Goal: Task Accomplishment & Management: Complete application form

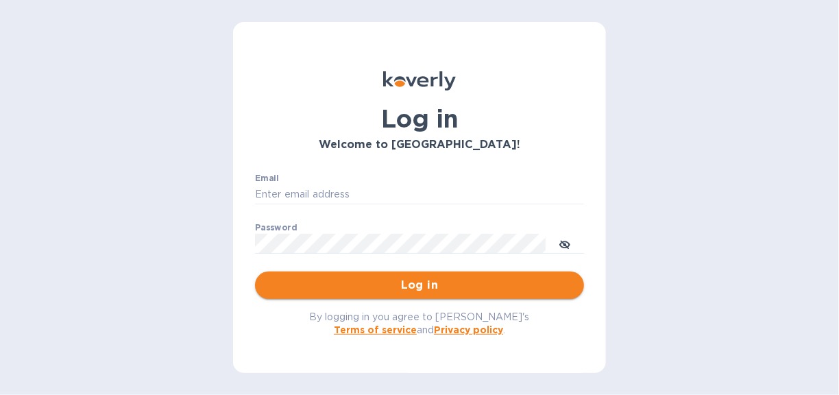
type input "[EMAIL_ADDRESS][DOMAIN_NAME]"
click at [438, 282] on span "Log in" at bounding box center [419, 285] width 307 height 16
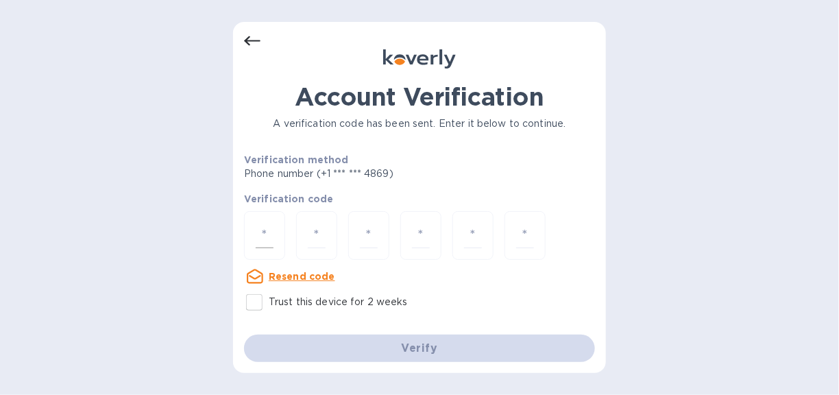
click at [267, 240] on input "number" at bounding box center [265, 235] width 18 height 25
type input "3"
type input "9"
type input "5"
type input "3"
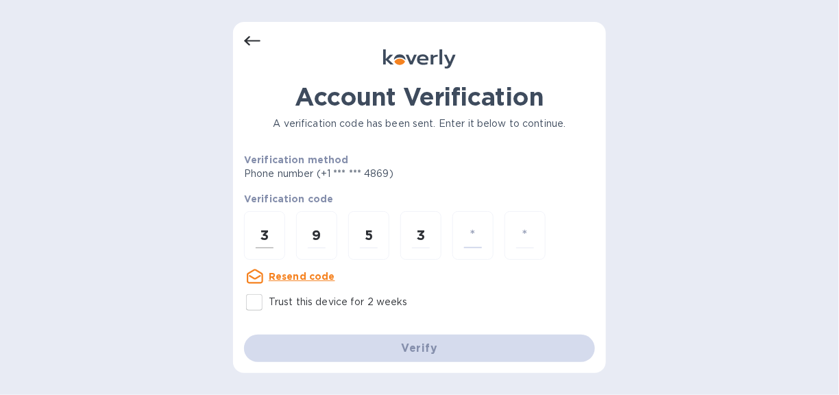
type input "9"
type input "7"
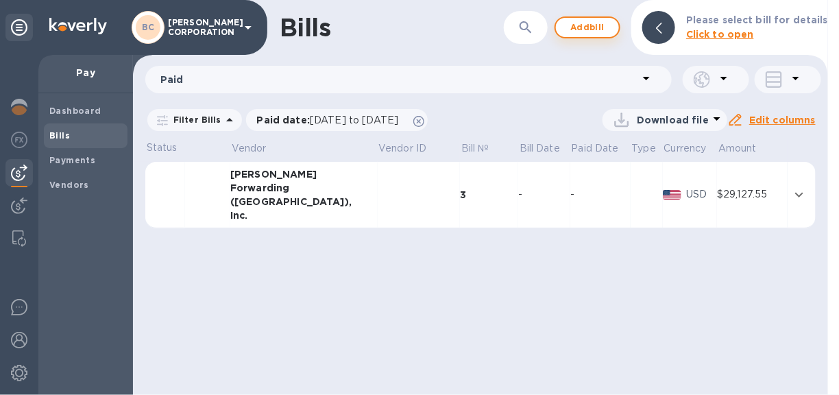
click at [584, 20] on span "Add bill" at bounding box center [587, 27] width 41 height 16
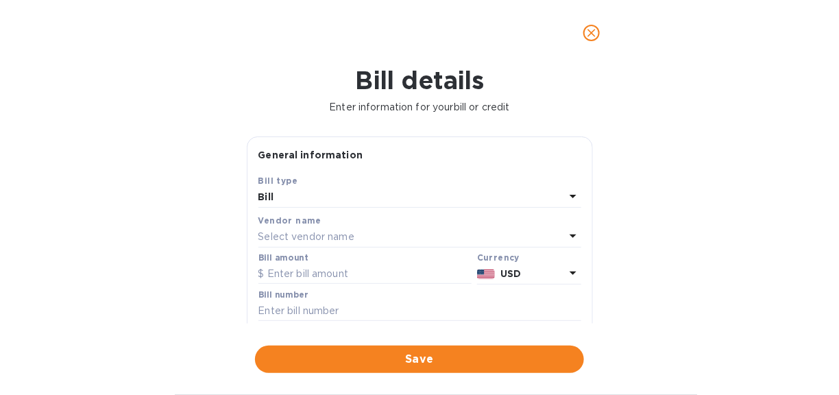
click at [333, 234] on p "Select vendor name" at bounding box center [306, 237] width 96 height 14
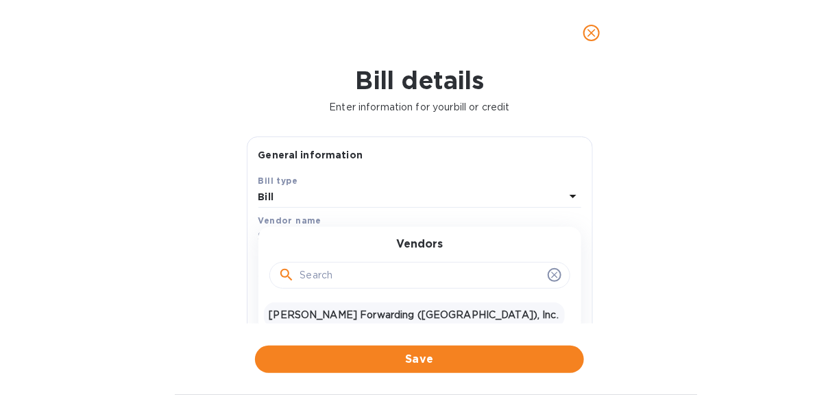
click at [315, 311] on p "[PERSON_NAME] Forwarding ([GEOGRAPHIC_DATA]), Inc." at bounding box center [414, 315] width 290 height 14
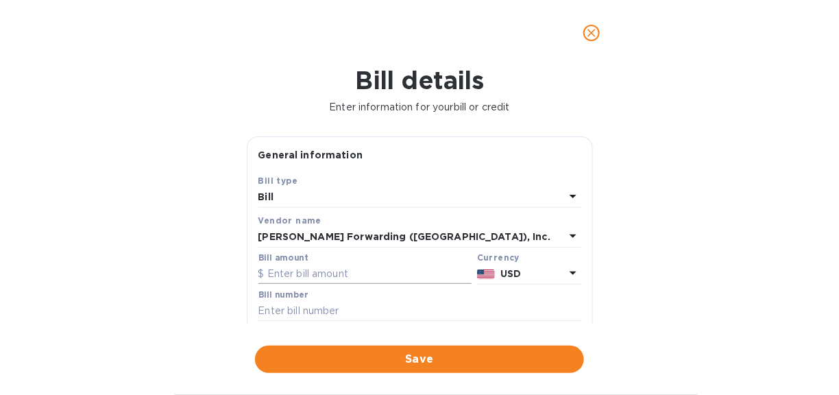
click at [304, 275] on input "text" at bounding box center [364, 274] width 213 height 21
type input "689.61"
click at [294, 311] on input "text" at bounding box center [419, 311] width 323 height 21
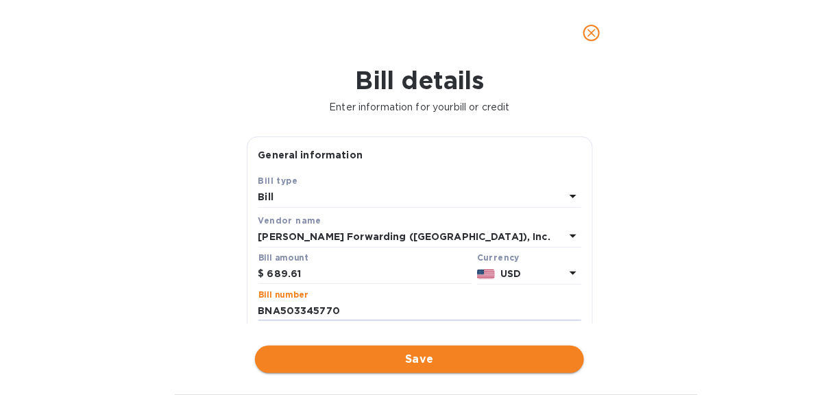
type input "BNA503345770"
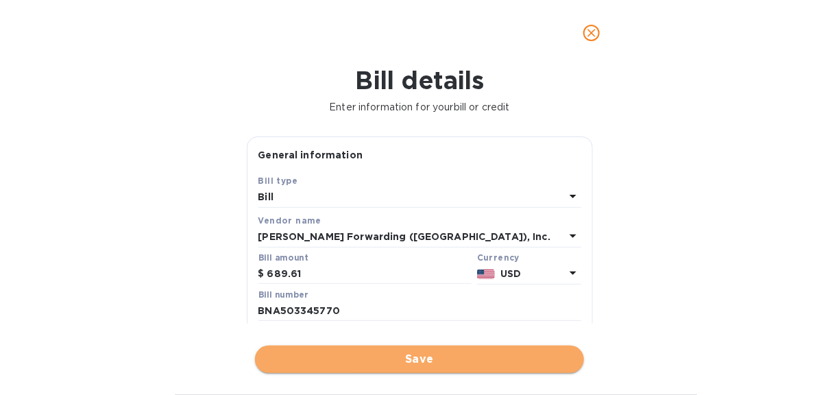
click at [439, 353] on span "Save" at bounding box center [419, 359] width 307 height 16
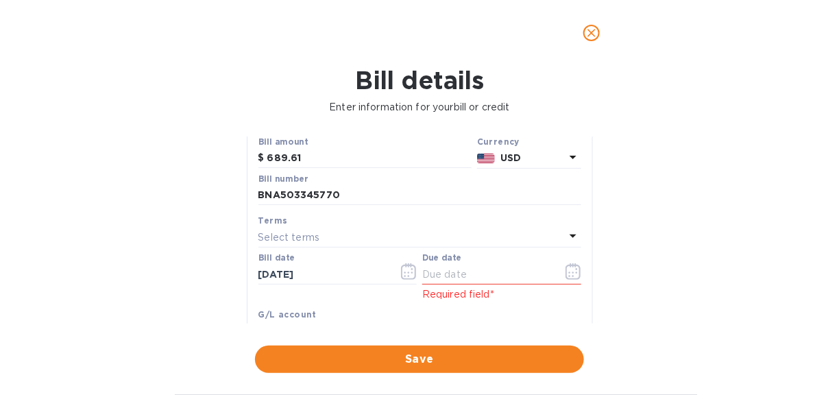
scroll to position [137, 0]
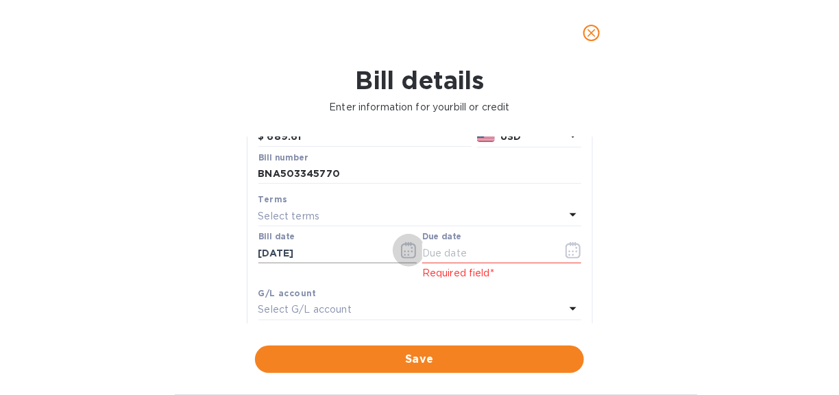
click at [406, 252] on icon "button" at bounding box center [409, 250] width 16 height 16
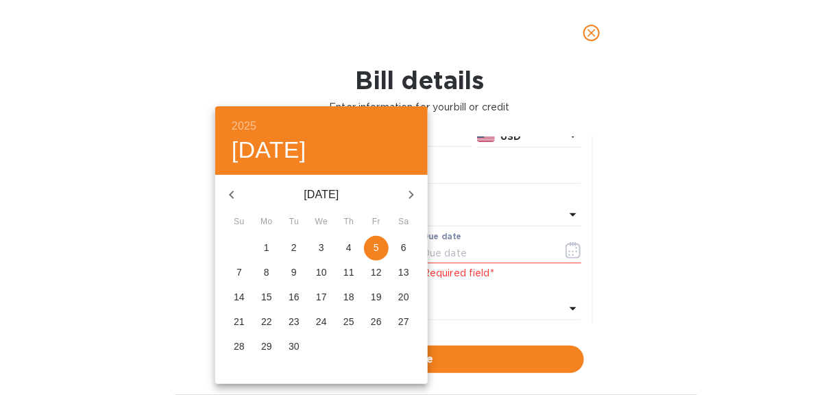
click at [232, 192] on icon "button" at bounding box center [231, 195] width 5 height 8
click at [296, 295] on p "12" at bounding box center [294, 297] width 11 height 14
type input "[DATE]"
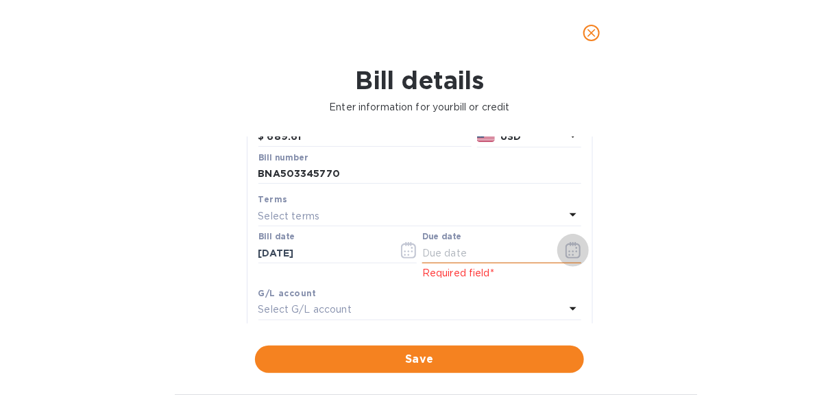
click at [568, 248] on icon "button" at bounding box center [574, 250] width 16 height 16
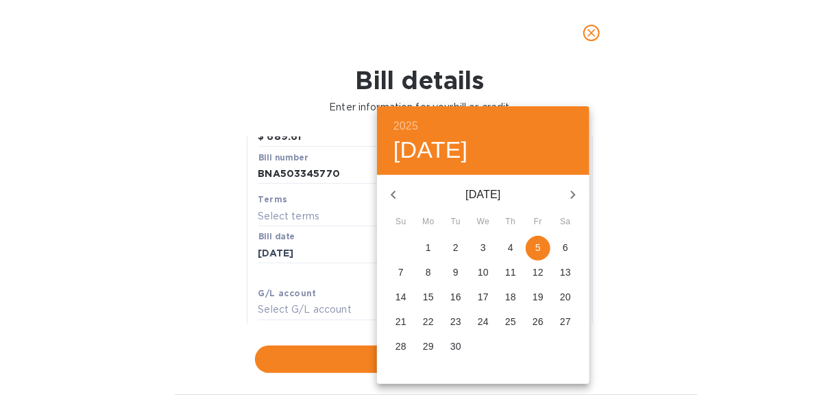
click at [508, 268] on p "11" at bounding box center [510, 272] width 11 height 14
type input "[DATE]"
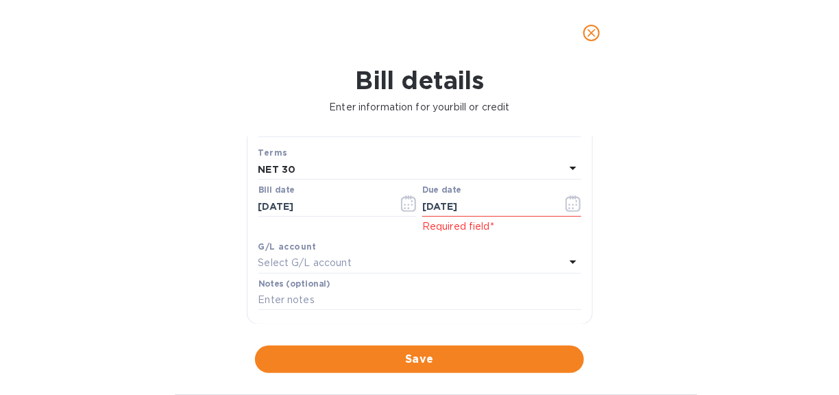
scroll to position [206, 0]
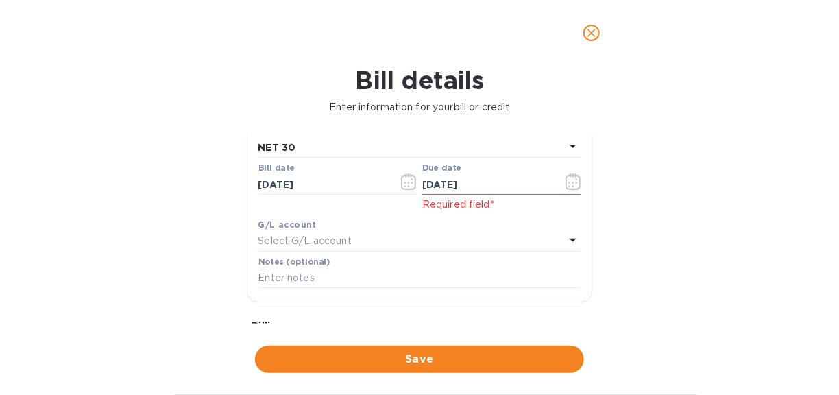
click at [409, 352] on span "Save" at bounding box center [419, 359] width 307 height 16
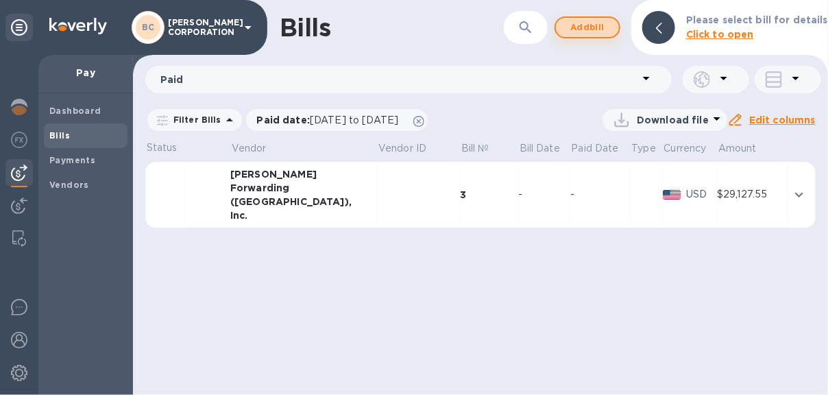
click at [585, 23] on span "Add bill" at bounding box center [587, 27] width 41 height 16
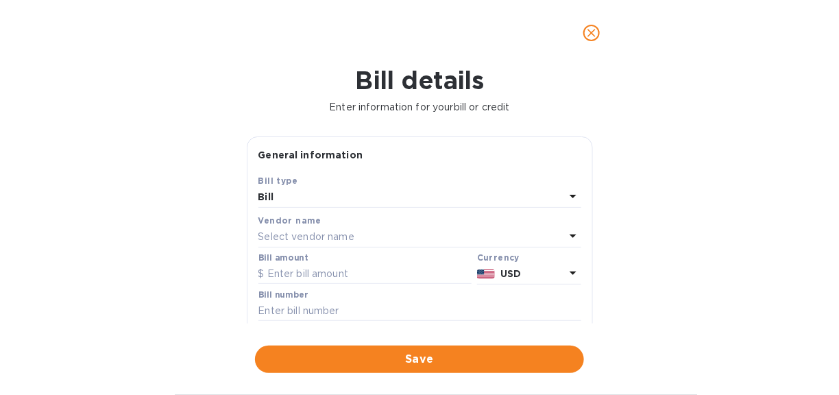
click at [302, 232] on p "Select vendor name" at bounding box center [306, 237] width 96 height 14
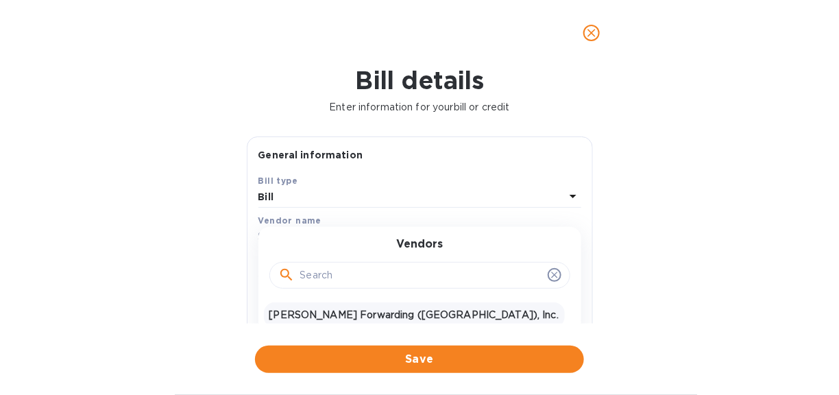
click at [304, 308] on p "[PERSON_NAME] Forwarding ([GEOGRAPHIC_DATA]), Inc." at bounding box center [414, 315] width 290 height 14
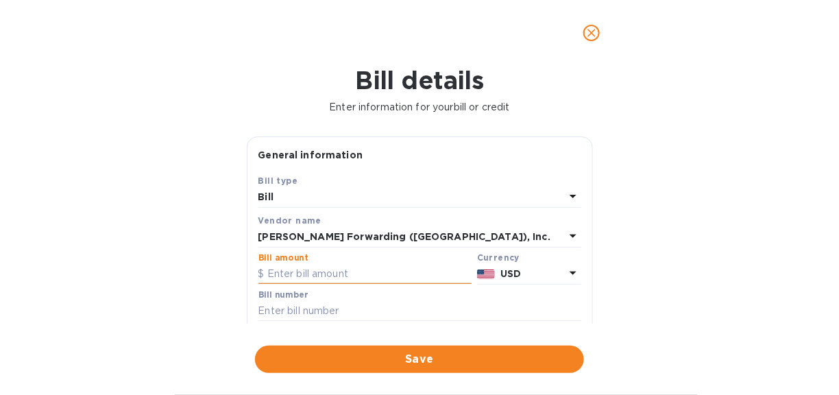
click at [312, 275] on input "text" at bounding box center [364, 274] width 213 height 21
type input "1,979.92"
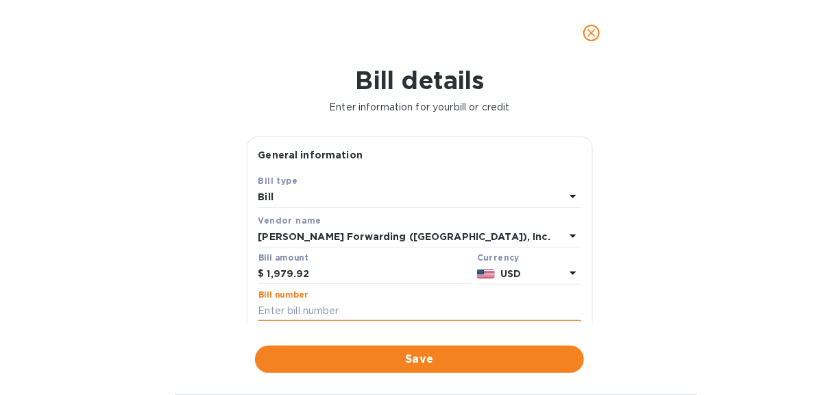
click at [291, 307] on input "text" at bounding box center [419, 311] width 323 height 21
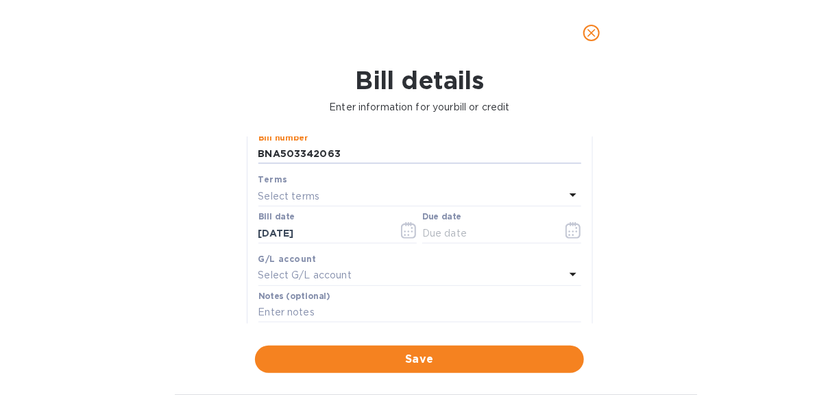
scroll to position [137, 0]
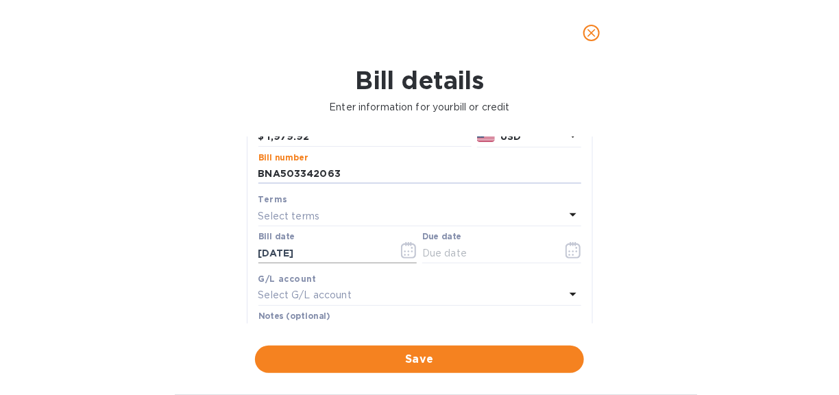
type input "BNA503342063"
click at [406, 252] on icon "button" at bounding box center [409, 250] width 16 height 16
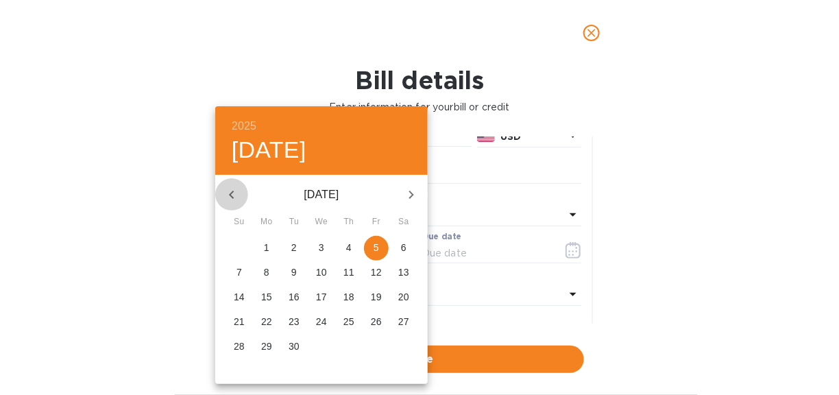
click at [232, 192] on icon "button" at bounding box center [231, 195] width 5 height 8
click at [345, 267] on span "7" at bounding box center [349, 272] width 25 height 14
type input "[DATE]"
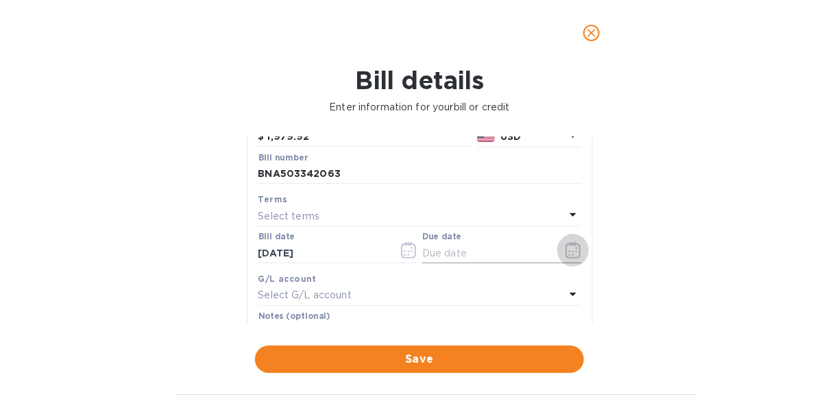
click at [570, 250] on icon "button" at bounding box center [574, 250] width 16 height 16
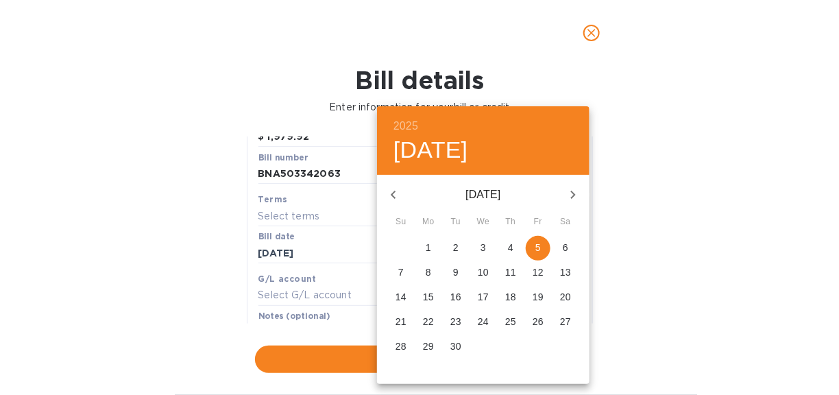
click at [566, 244] on p "6" at bounding box center [565, 248] width 5 height 14
type input "[DATE]"
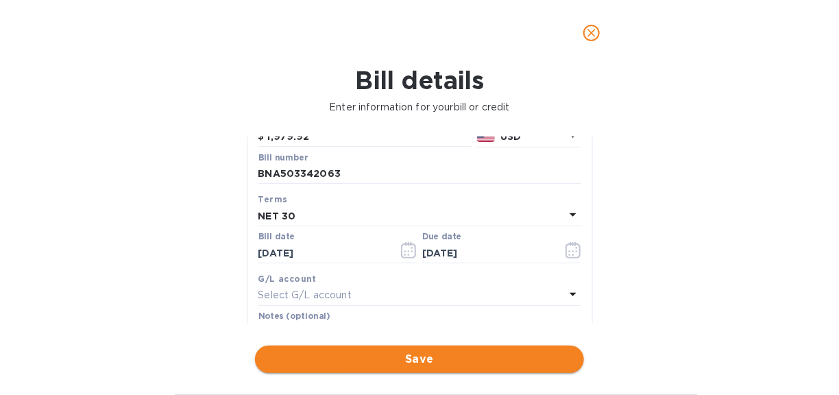
click at [435, 357] on span "Save" at bounding box center [419, 359] width 307 height 16
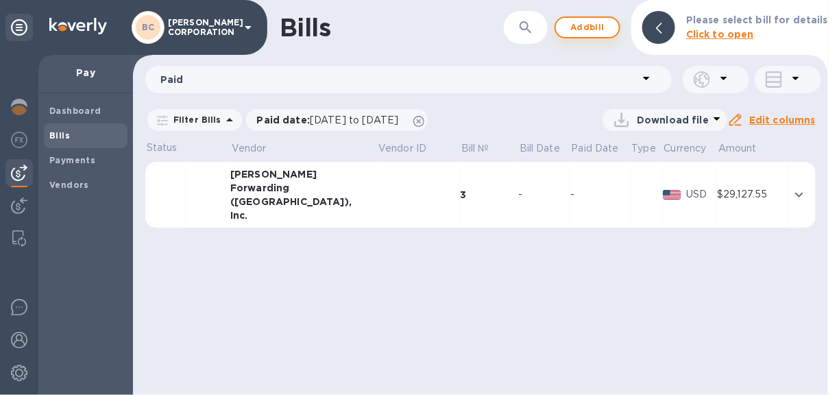
click at [594, 26] on span "Add bill" at bounding box center [587, 27] width 41 height 16
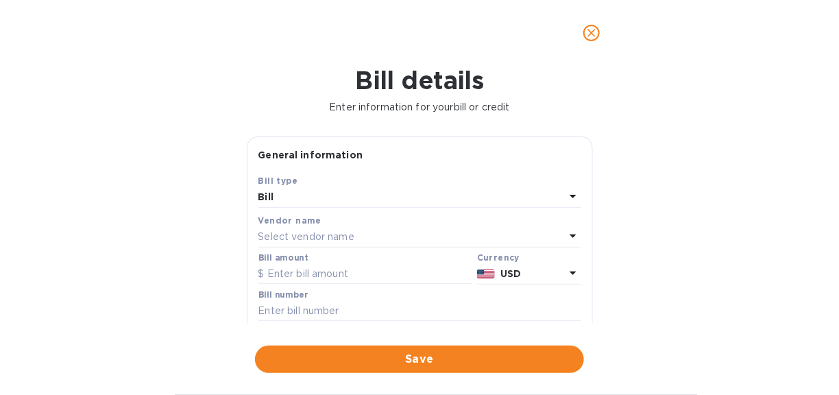
click at [351, 231] on p "Select vendor name" at bounding box center [306, 237] width 96 height 14
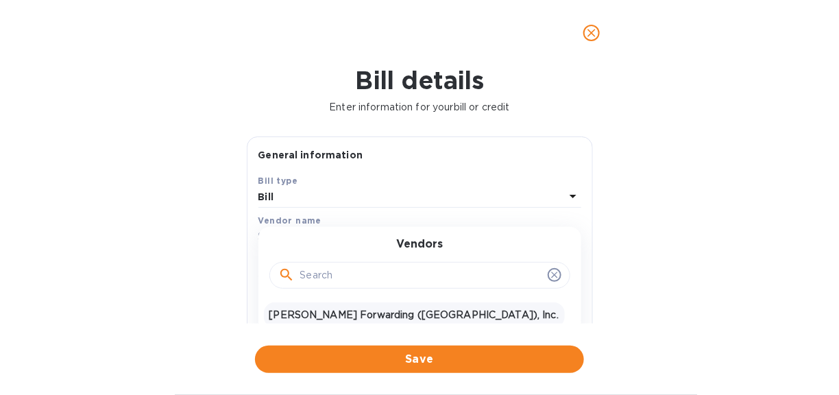
click at [318, 308] on p "[PERSON_NAME] Forwarding ([GEOGRAPHIC_DATA]), Inc." at bounding box center [414, 315] width 290 height 14
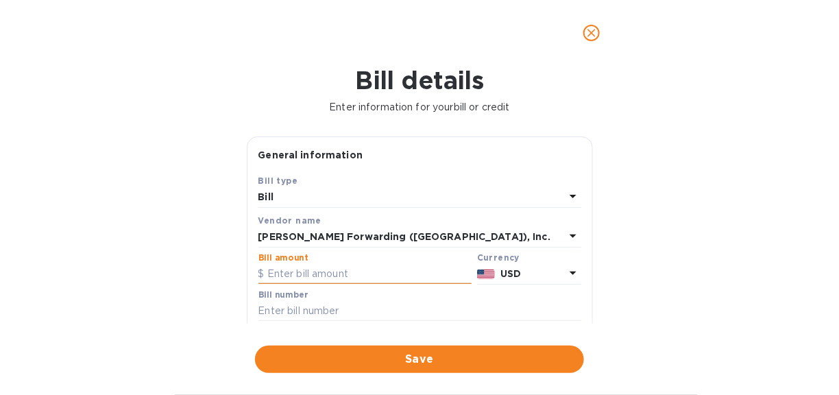
click at [311, 275] on input "text" at bounding box center [364, 274] width 213 height 21
type input "2,433.41"
click at [293, 302] on input "text" at bounding box center [419, 311] width 323 height 21
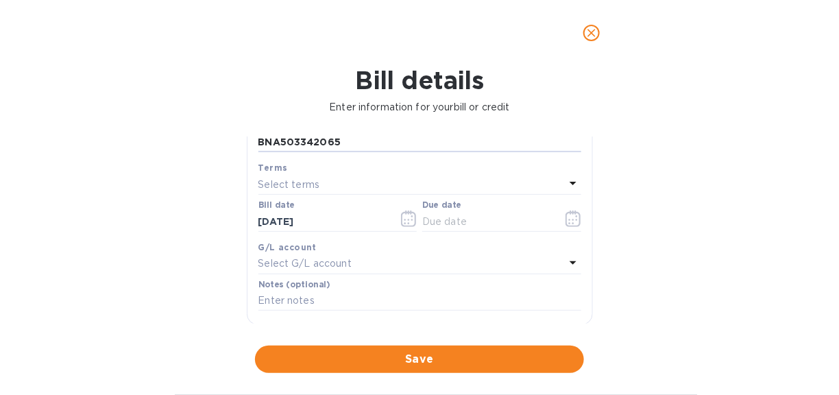
scroll to position [206, 0]
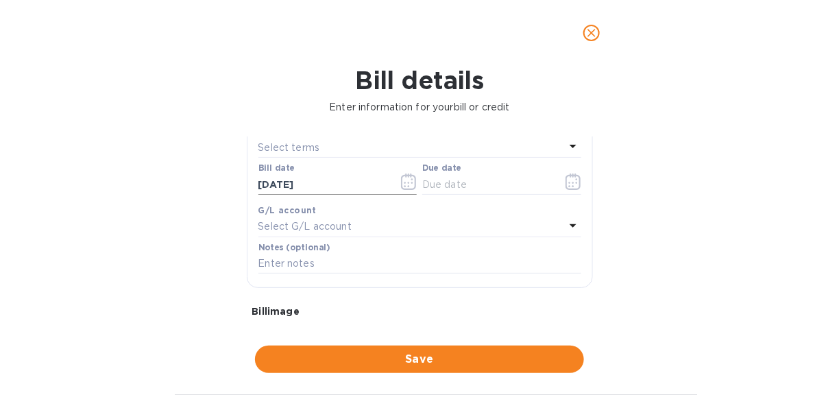
type input "BNA503342065"
click at [408, 182] on icon "button" at bounding box center [409, 183] width 2 height 2
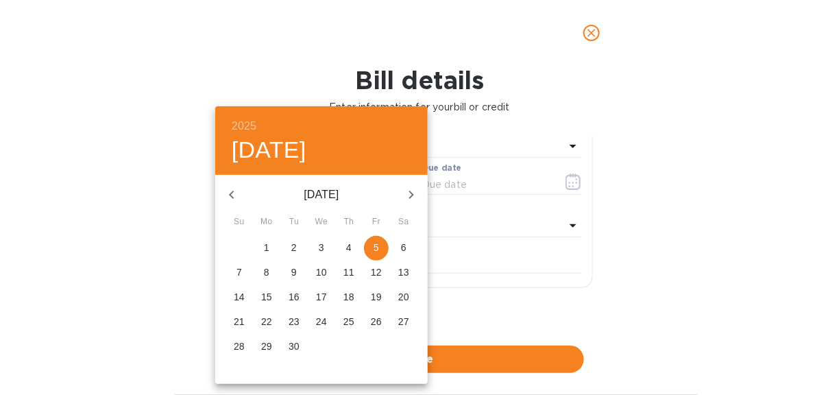
click at [226, 184] on button "button" at bounding box center [231, 194] width 33 height 33
click at [345, 267] on span "7" at bounding box center [349, 272] width 25 height 14
type input "[DATE]"
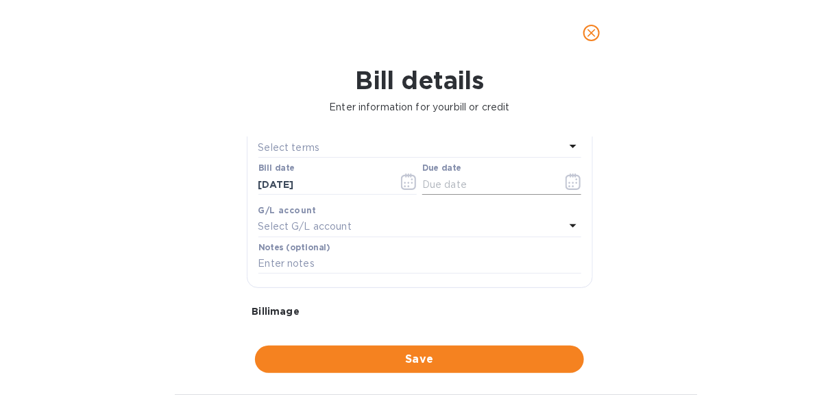
click at [566, 181] on icon "button" at bounding box center [574, 181] width 16 height 16
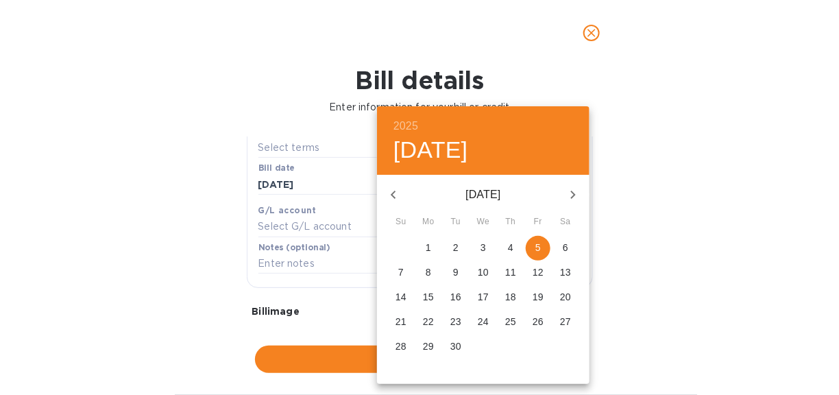
click at [561, 244] on span "6" at bounding box center [565, 248] width 25 height 14
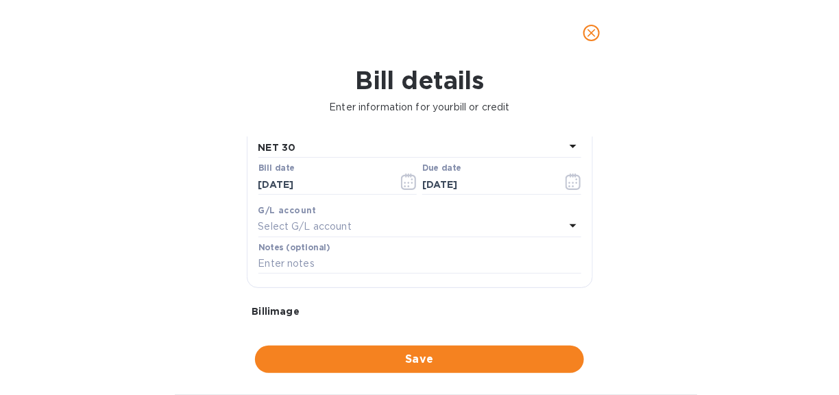
type input "[DATE]"
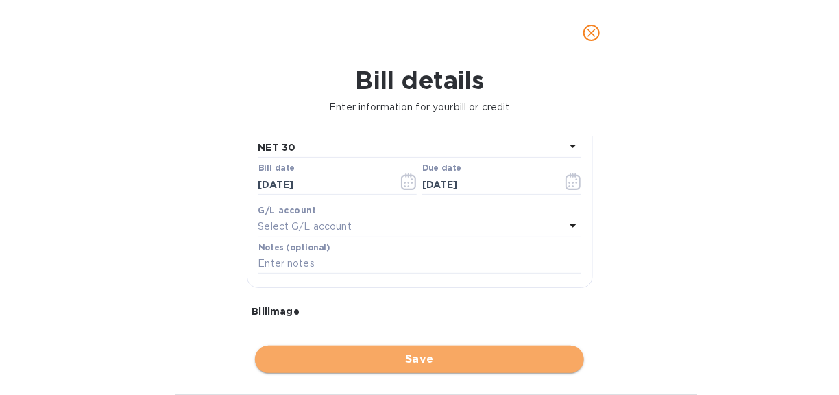
click at [417, 353] on span "Save" at bounding box center [419, 359] width 307 height 16
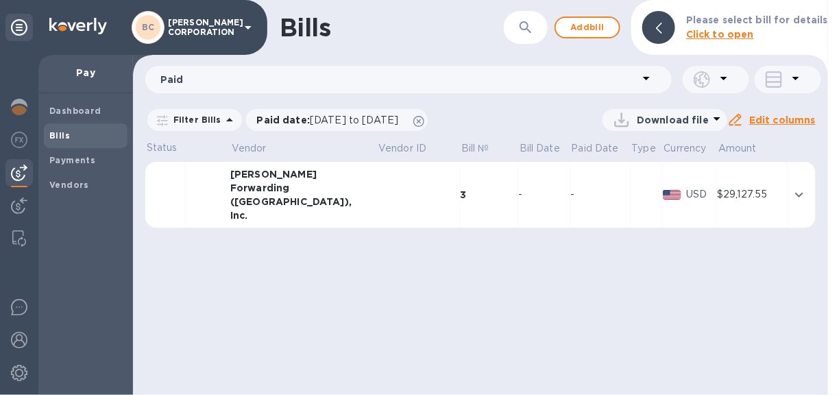
click at [259, 191] on div "Forwarding" at bounding box center [303, 188] width 147 height 14
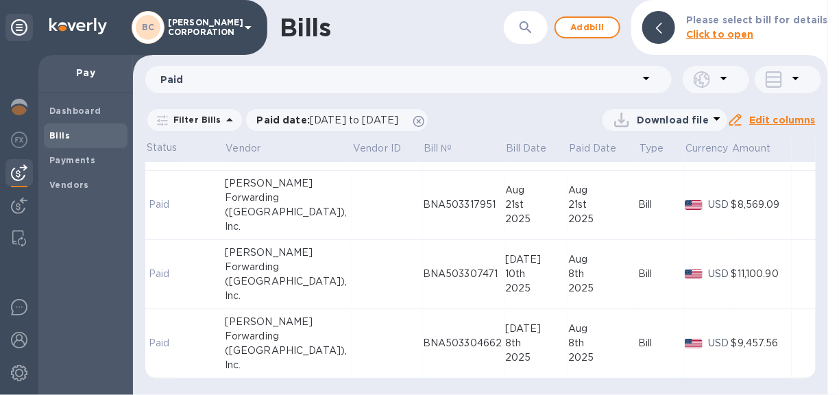
scroll to position [0, 0]
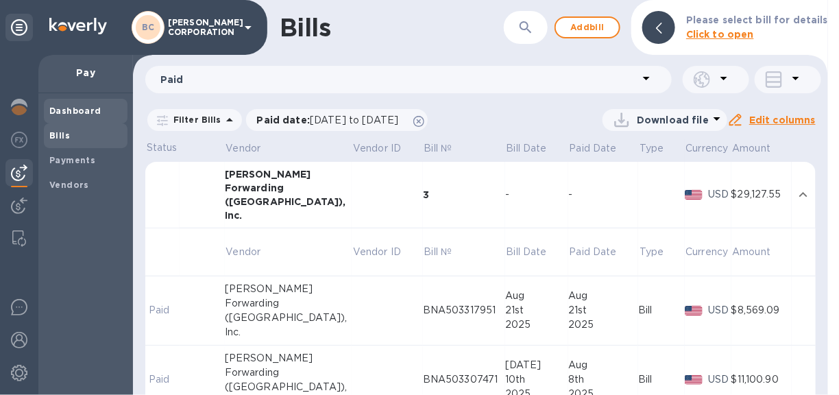
click at [72, 106] on b "Dashboard" at bounding box center [75, 111] width 52 height 10
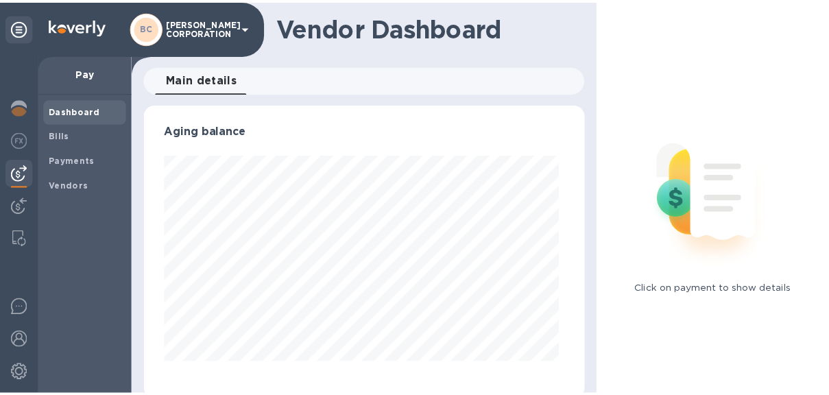
scroll to position [296, 441]
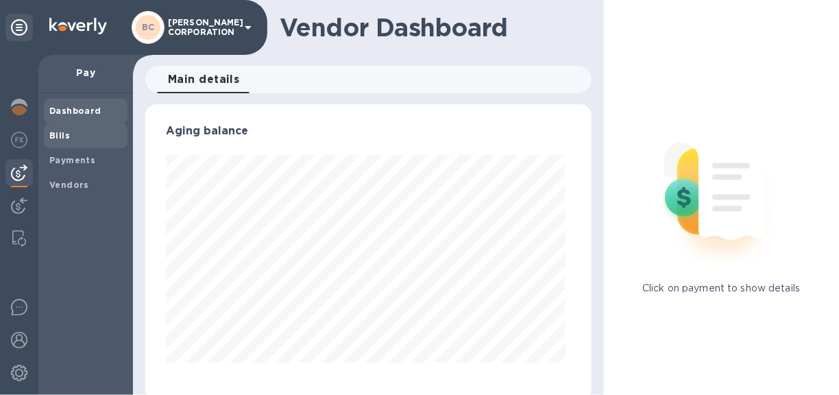
click at [66, 136] on b "Bills" at bounding box center [59, 135] width 21 height 10
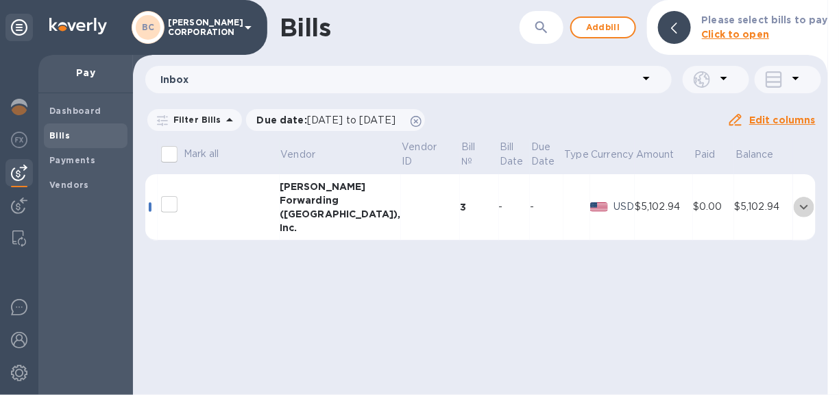
click at [799, 202] on icon "expand row" at bounding box center [804, 207] width 16 height 16
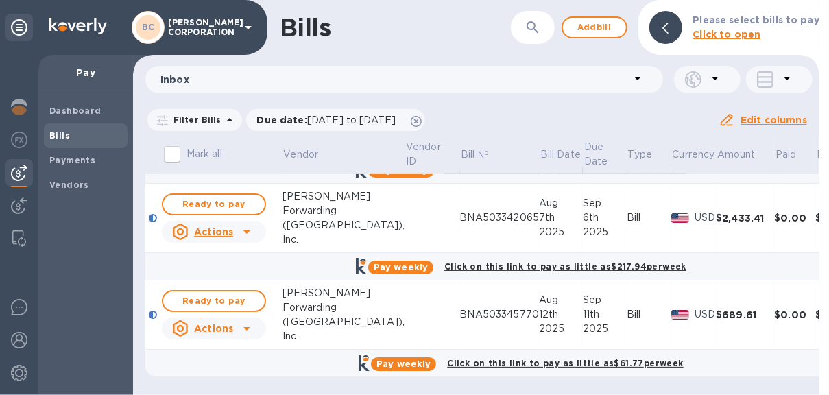
scroll to position [210, 0]
click at [221, 293] on span "Ready to pay" at bounding box center [214, 301] width 80 height 16
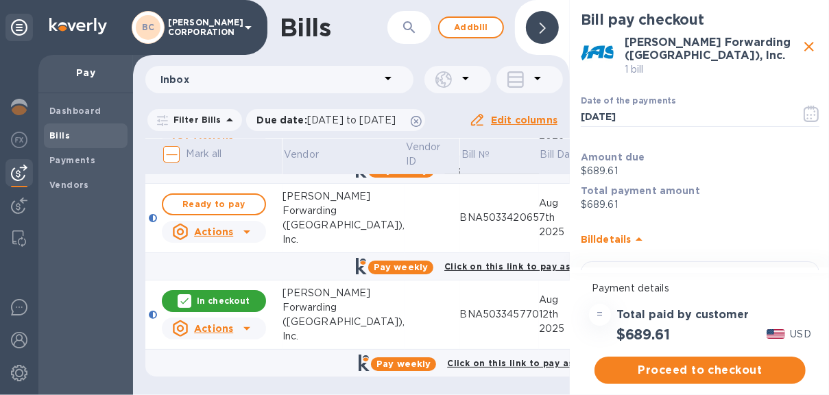
scroll to position [10, 0]
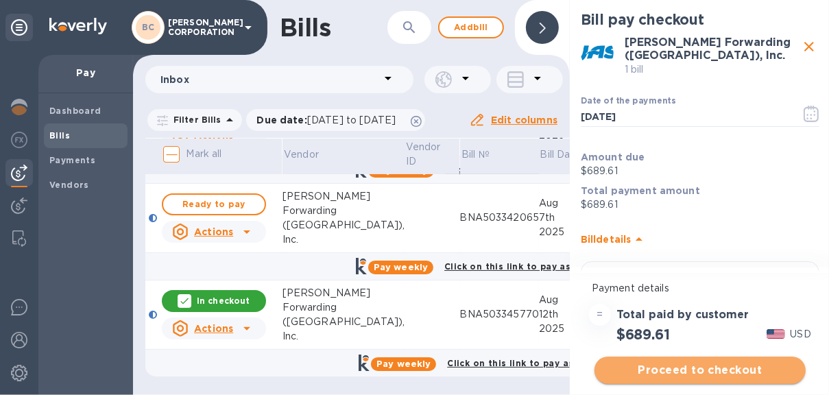
click at [711, 362] on span "Proceed to checkout" at bounding box center [699, 370] width 189 height 16
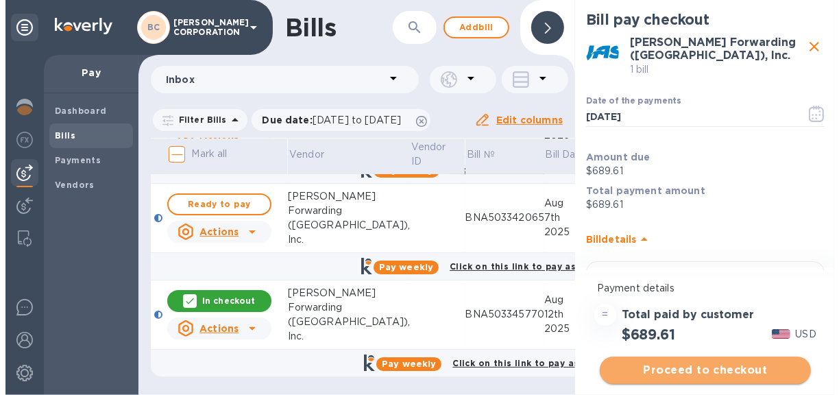
scroll to position [0, 0]
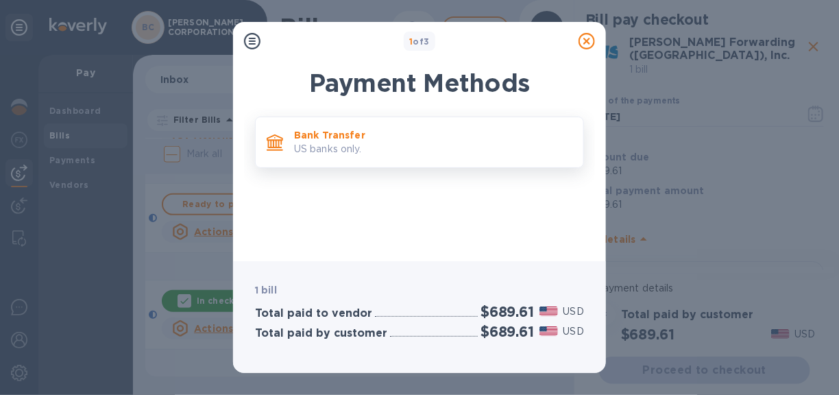
click at [411, 147] on p "US banks only." at bounding box center [433, 149] width 278 height 14
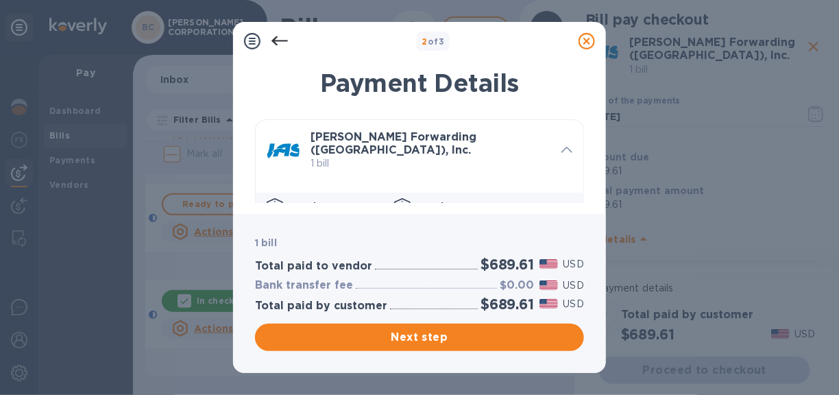
scroll to position [69, 0]
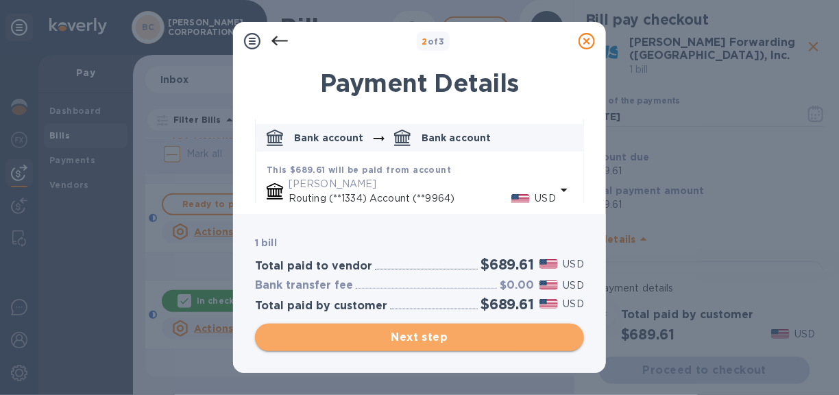
click at [433, 334] on span "Next step" at bounding box center [419, 337] width 307 height 16
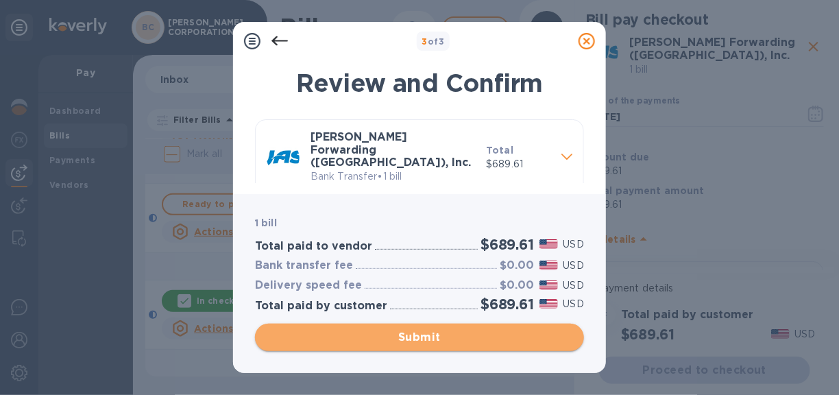
click at [433, 335] on span "Submit" at bounding box center [419, 337] width 307 height 16
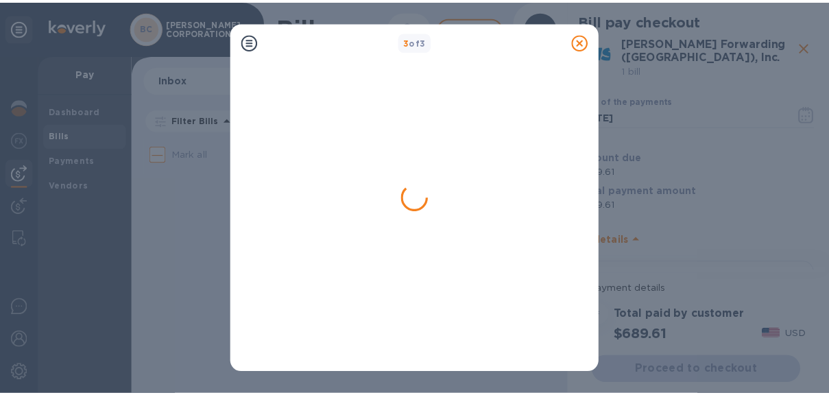
scroll to position [0, 0]
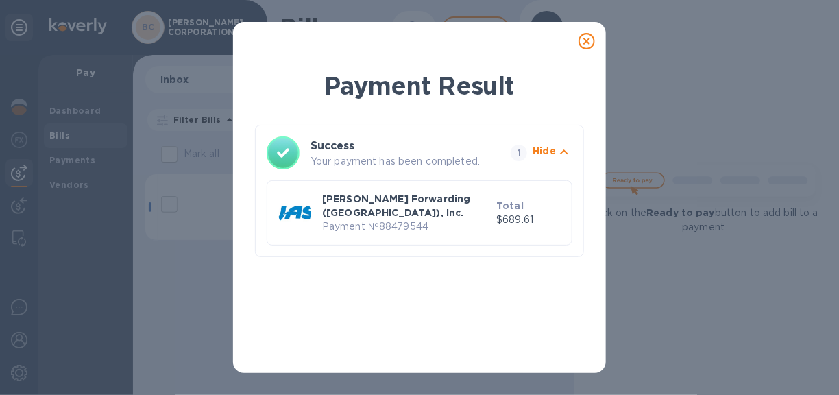
click at [588, 44] on icon at bounding box center [587, 41] width 16 height 16
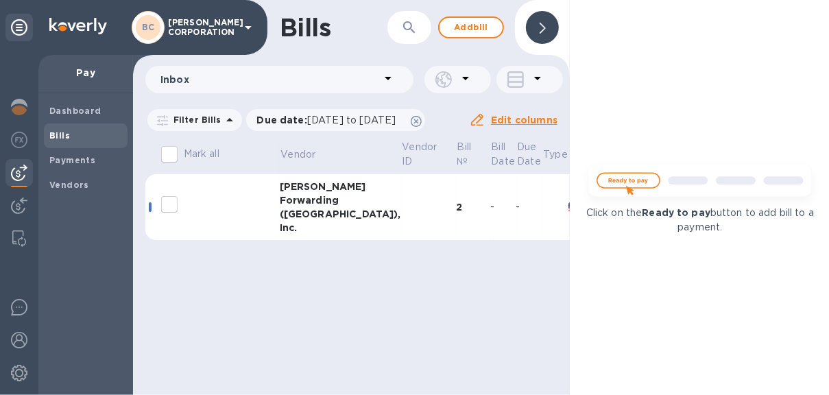
click at [315, 205] on div "Forwarding" at bounding box center [340, 200] width 121 height 14
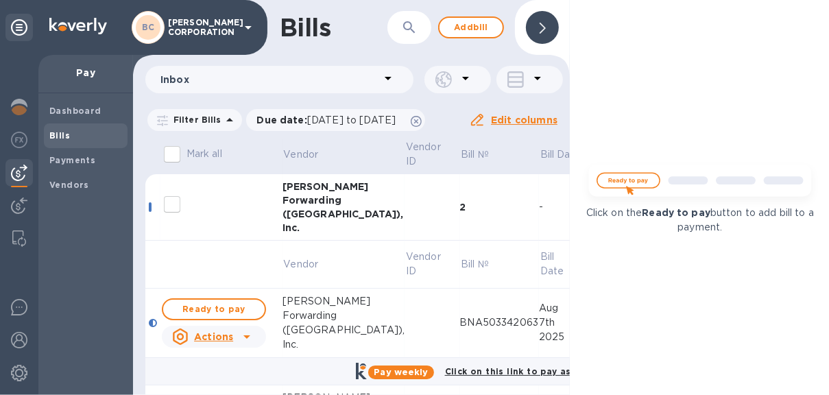
click at [541, 25] on icon at bounding box center [542, 28] width 6 height 11
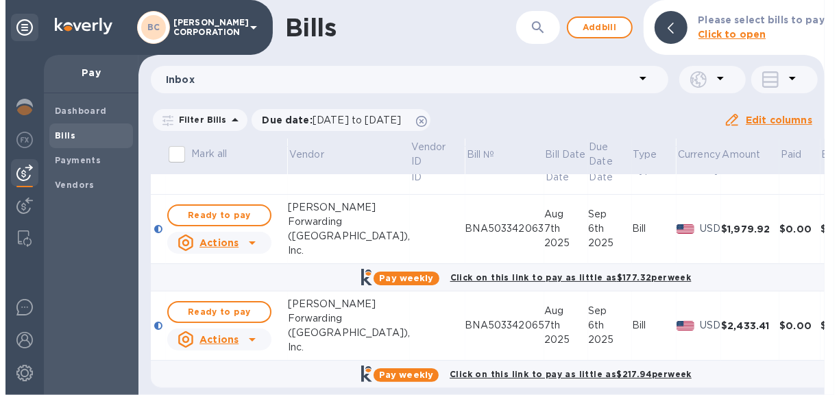
scroll to position [114, 0]
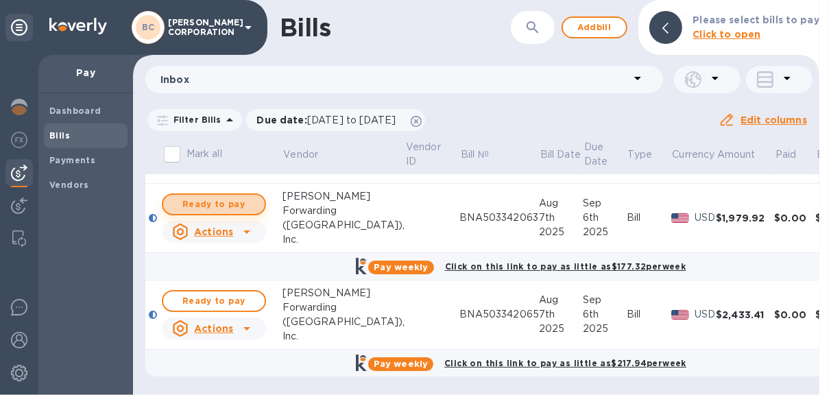
click at [237, 196] on span "Ready to pay" at bounding box center [214, 204] width 80 height 16
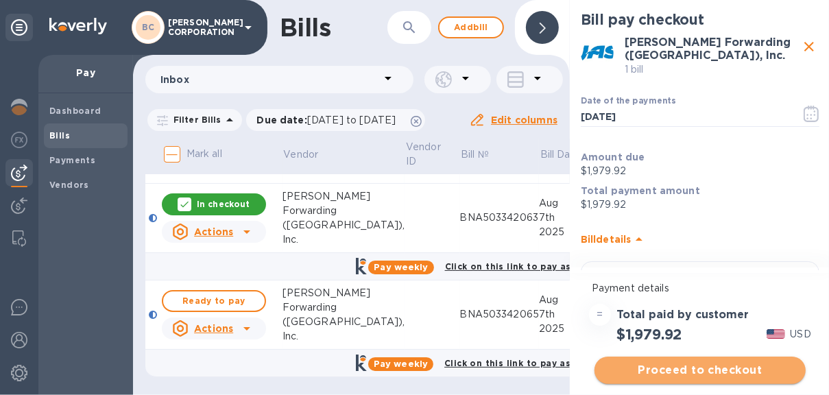
click at [725, 368] on span "Proceed to checkout" at bounding box center [699, 370] width 189 height 16
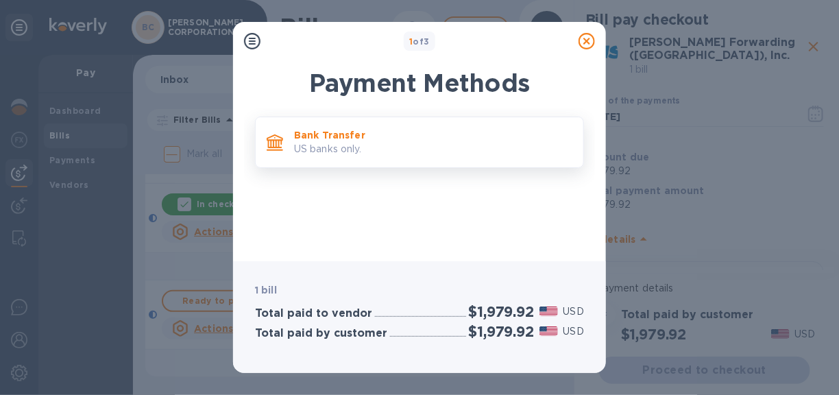
click at [380, 139] on p "Bank Transfer" at bounding box center [433, 135] width 278 height 14
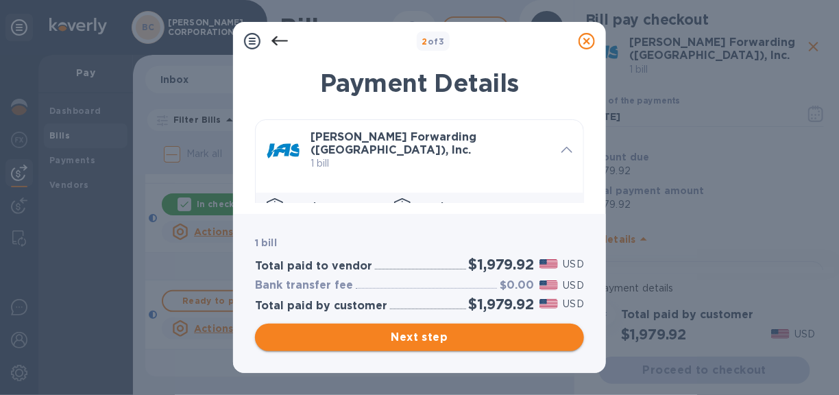
click at [401, 339] on span "Next step" at bounding box center [419, 337] width 307 height 16
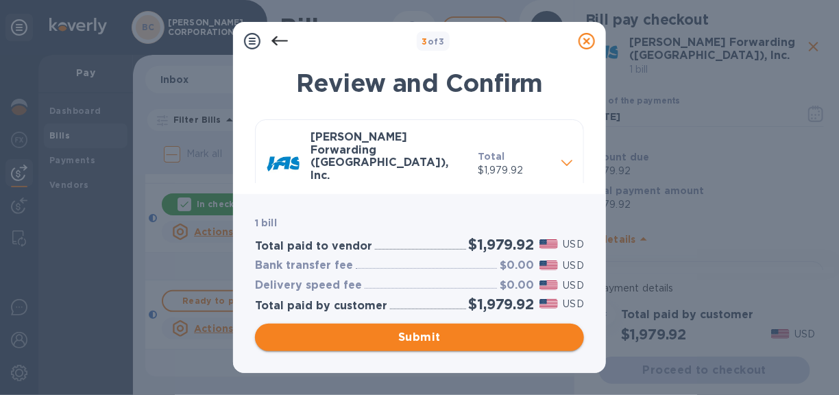
click at [434, 333] on span "Submit" at bounding box center [419, 337] width 307 height 16
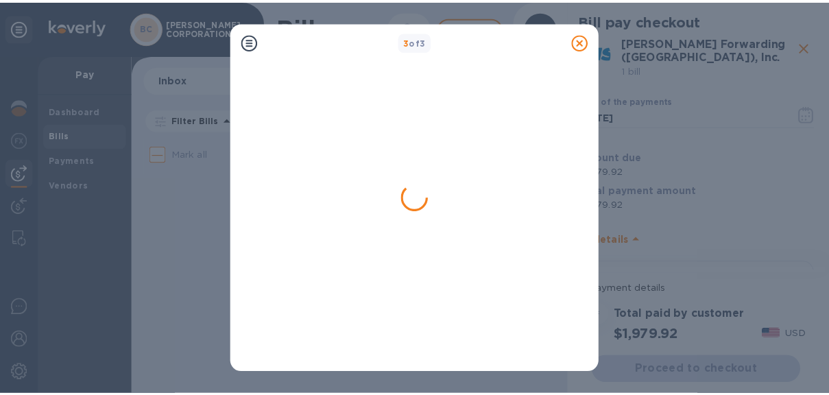
scroll to position [0, 0]
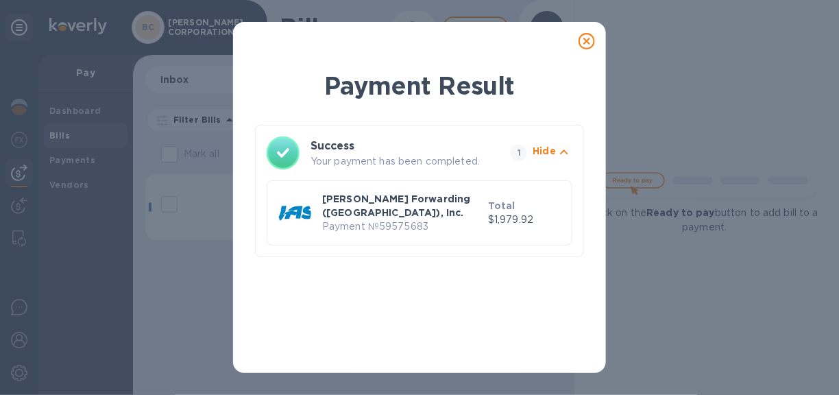
click at [586, 38] on icon at bounding box center [587, 41] width 16 height 16
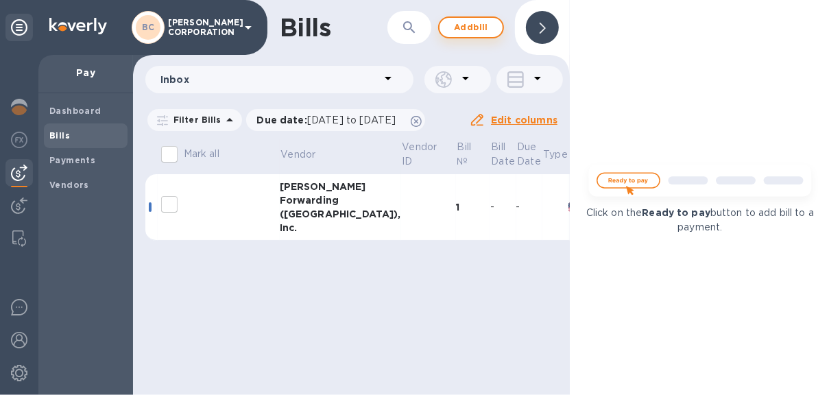
click at [540, 23] on icon at bounding box center [542, 28] width 6 height 11
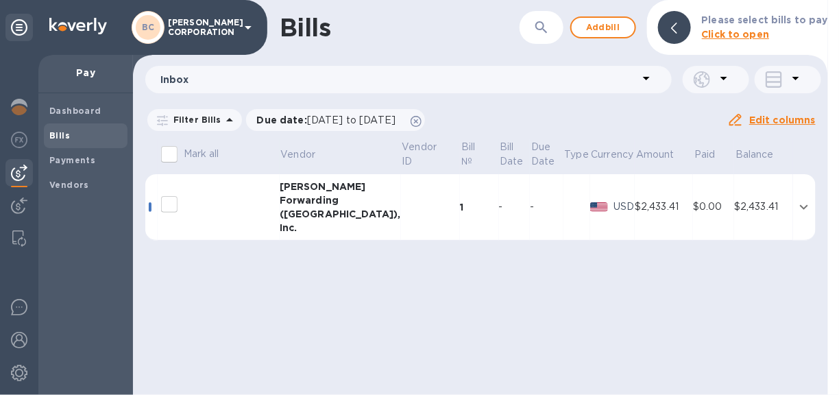
click at [655, 202] on div "$2,433.41" at bounding box center [664, 206] width 58 height 14
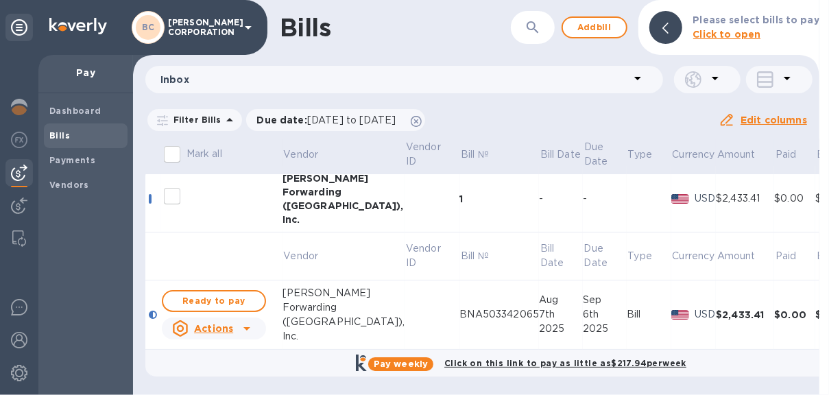
scroll to position [17, 0]
click at [248, 293] on span "Ready to pay" at bounding box center [214, 301] width 80 height 16
checkbox input "true"
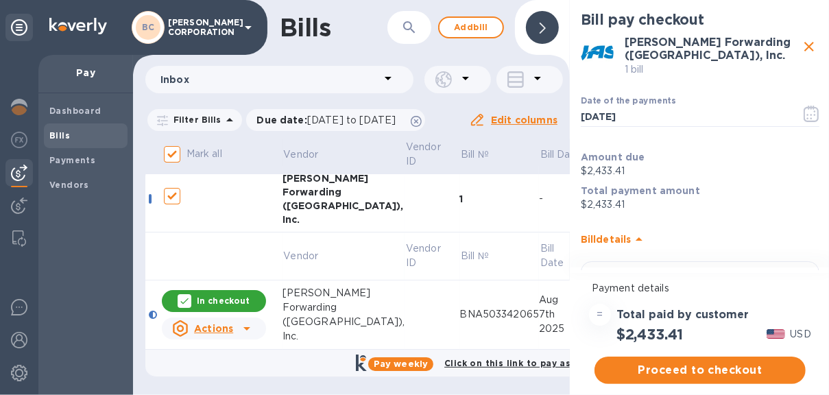
scroll to position [10, 0]
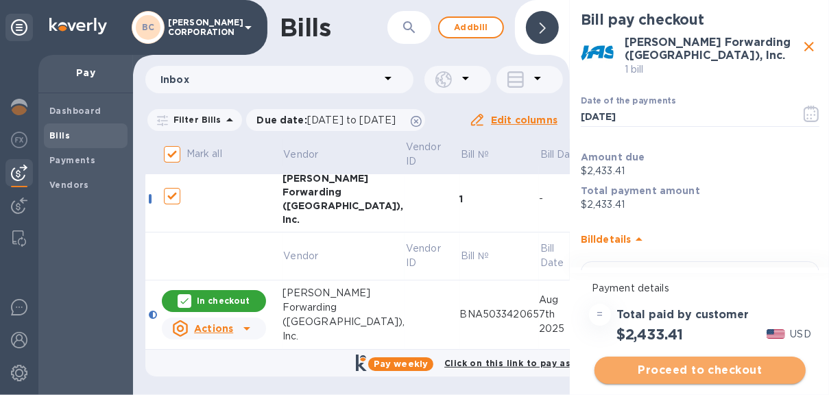
click at [683, 356] on button "Proceed to checkout" at bounding box center [699, 369] width 211 height 27
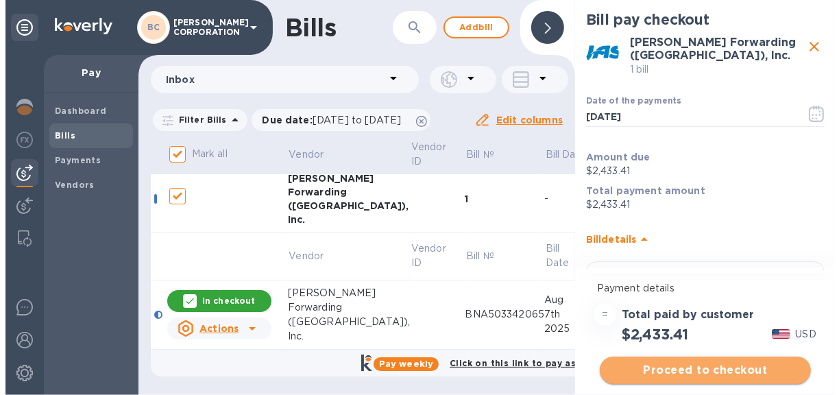
scroll to position [0, 0]
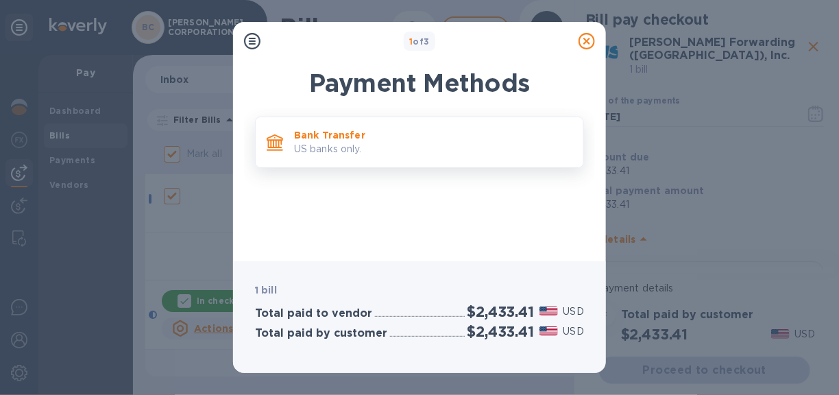
click at [323, 136] on p "Bank Transfer" at bounding box center [433, 135] width 278 height 14
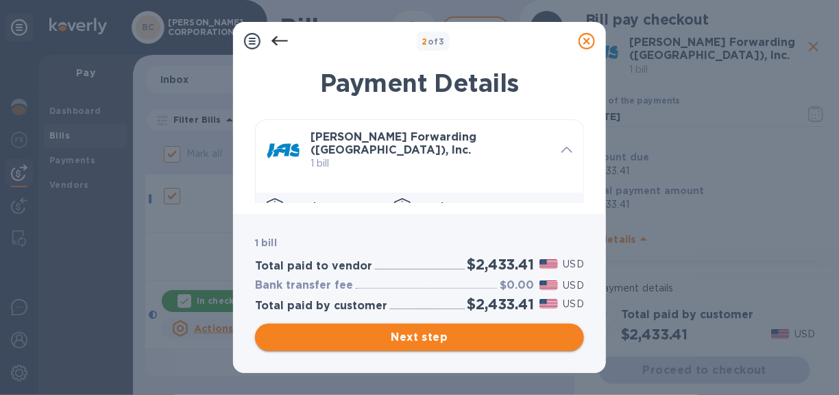
click at [424, 332] on span "Next step" at bounding box center [419, 337] width 307 height 16
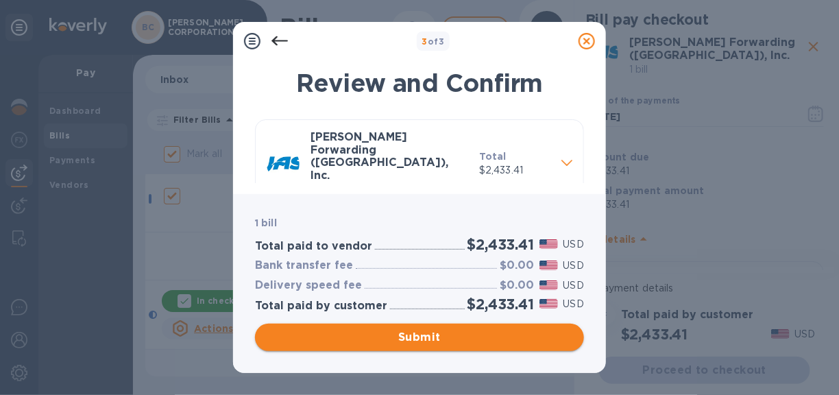
click at [430, 335] on span "Submit" at bounding box center [419, 337] width 307 height 16
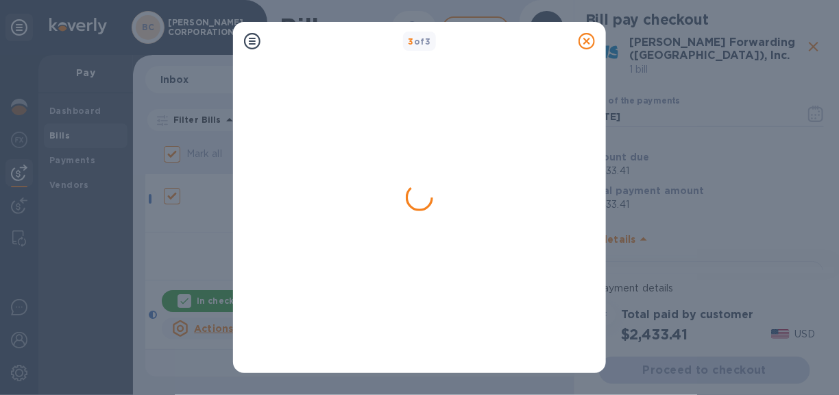
checkbox input "false"
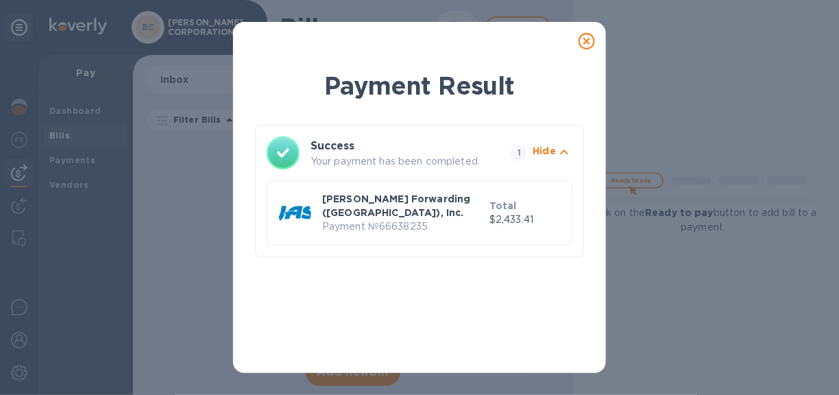
click at [587, 38] on icon at bounding box center [587, 41] width 16 height 16
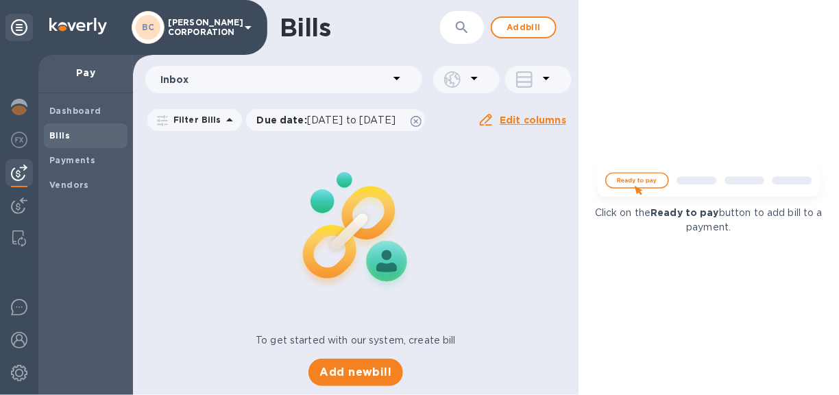
click at [241, 23] on icon at bounding box center [248, 27] width 16 height 16
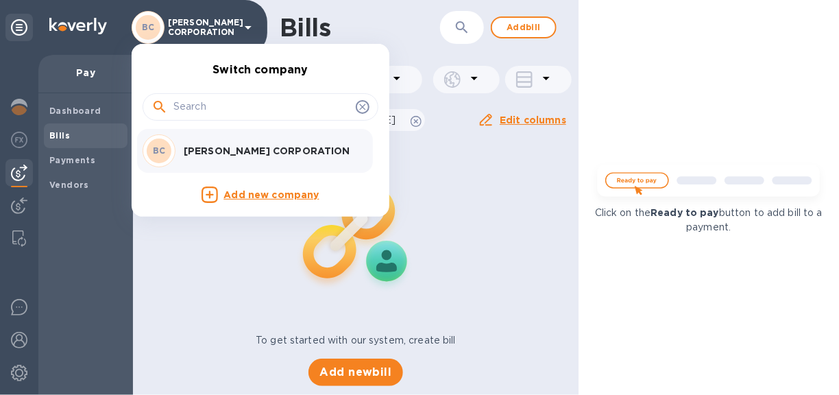
click at [722, 47] on div at bounding box center [419, 197] width 839 height 395
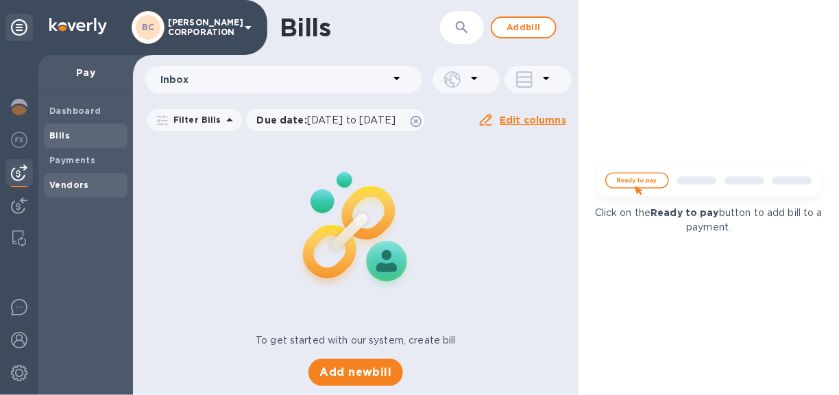
click at [71, 184] on b "Vendors" at bounding box center [69, 185] width 40 height 10
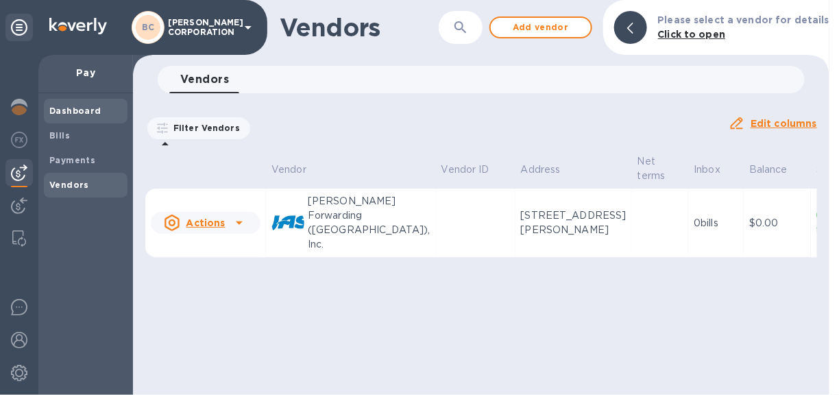
click at [88, 111] on b "Dashboard" at bounding box center [75, 111] width 52 height 10
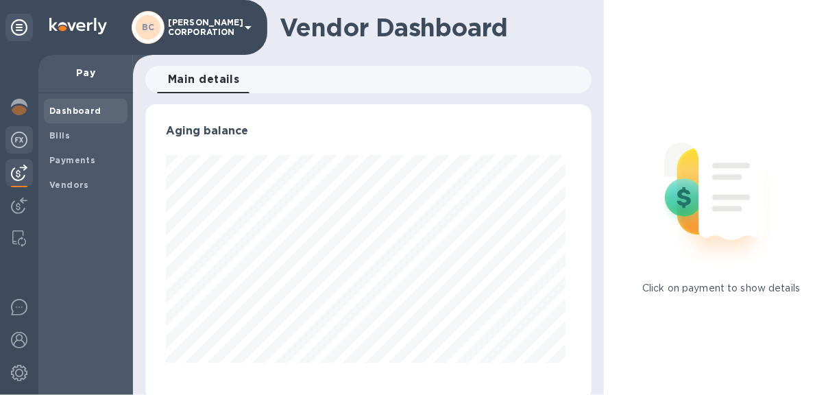
click at [23, 135] on img at bounding box center [19, 140] width 16 height 16
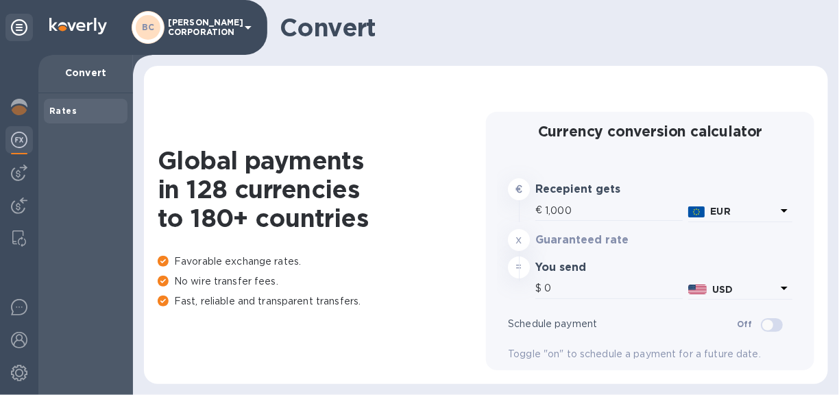
type input "1,182.4"
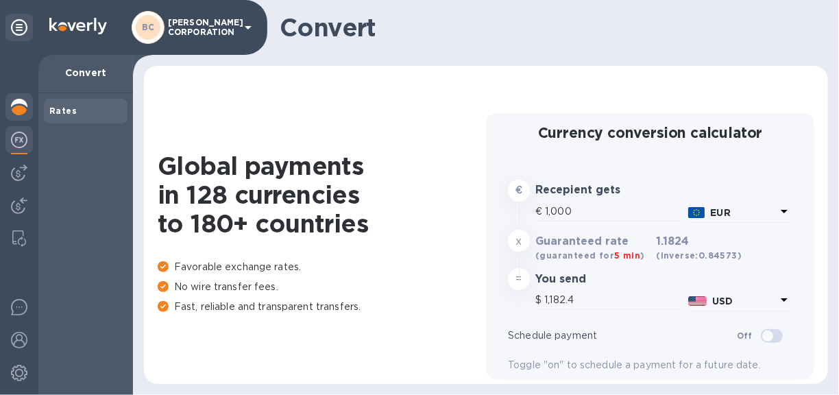
click at [17, 108] on img at bounding box center [19, 107] width 16 height 16
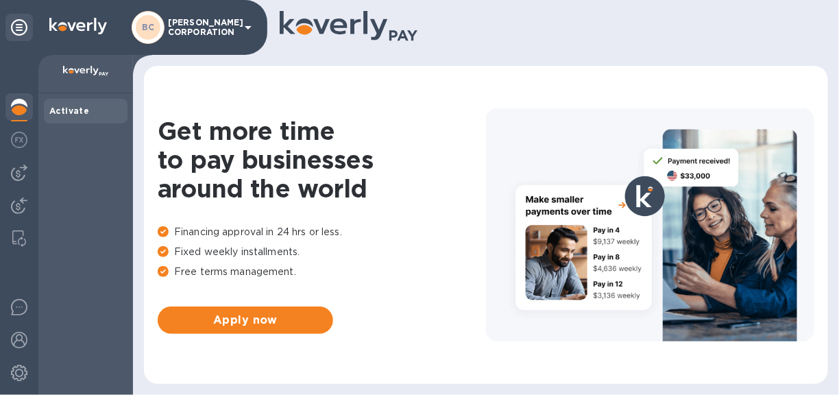
drag, startPoint x: 17, startPoint y: 108, endPoint x: 257, endPoint y: 88, distance: 240.7
click at [257, 88] on div "Get more time to pay businesses around the world Financing approval in 24 hrs o…" at bounding box center [486, 225] width 657 height 291
click at [20, 168] on img at bounding box center [19, 173] width 16 height 16
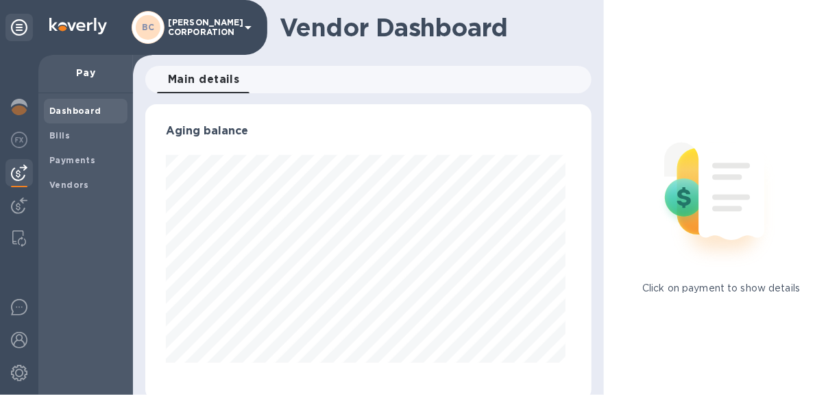
scroll to position [296, 441]
click at [16, 206] on img at bounding box center [19, 205] width 16 height 16
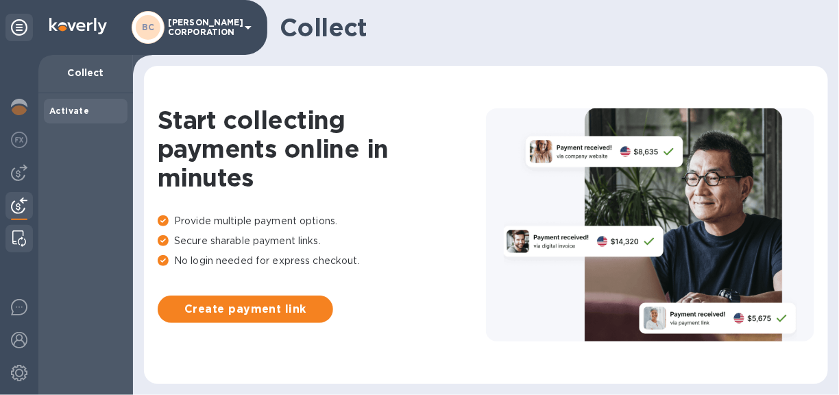
click at [16, 230] on img at bounding box center [19, 238] width 14 height 16
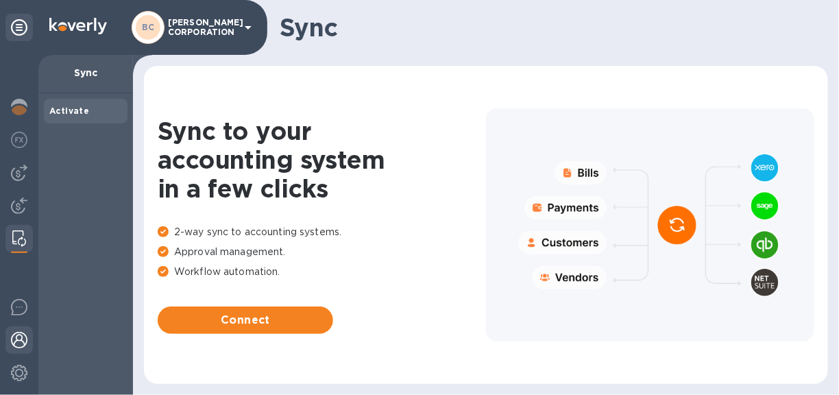
click at [19, 330] on div at bounding box center [18, 341] width 27 height 30
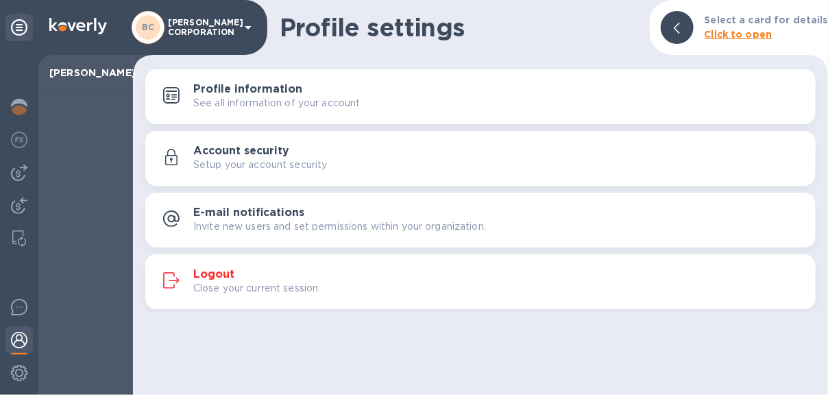
click at [210, 272] on h3 "Logout" at bounding box center [213, 274] width 41 height 13
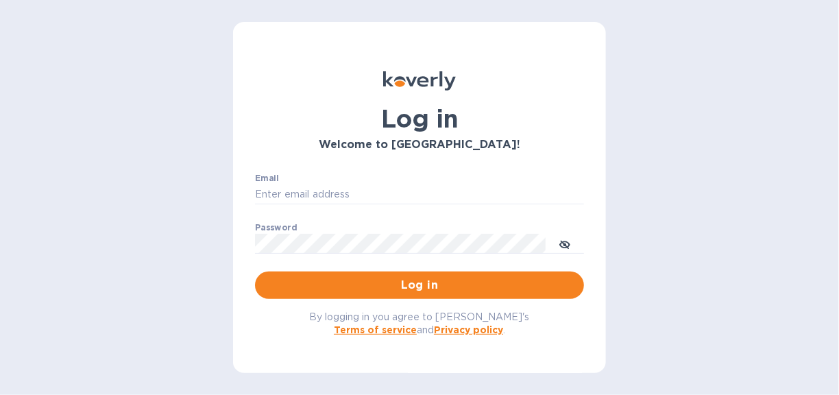
type input "[EMAIL_ADDRESS][DOMAIN_NAME]"
